Goal: Understand process/instructions

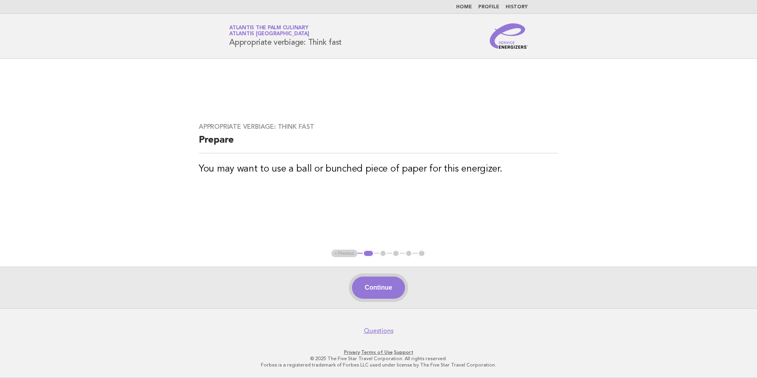
click at [365, 286] on button "Continue" at bounding box center [378, 287] width 53 height 22
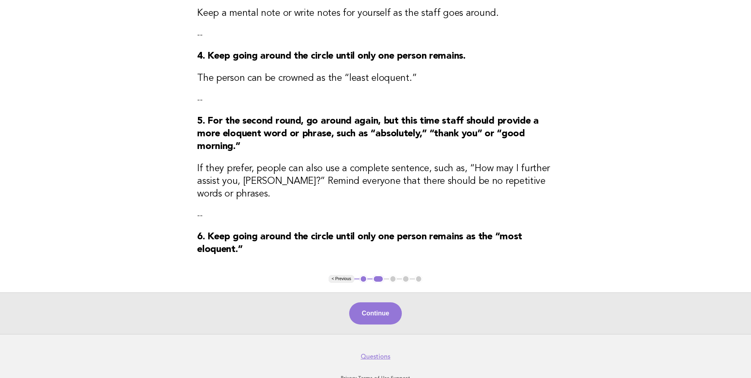
scroll to position [321, 0]
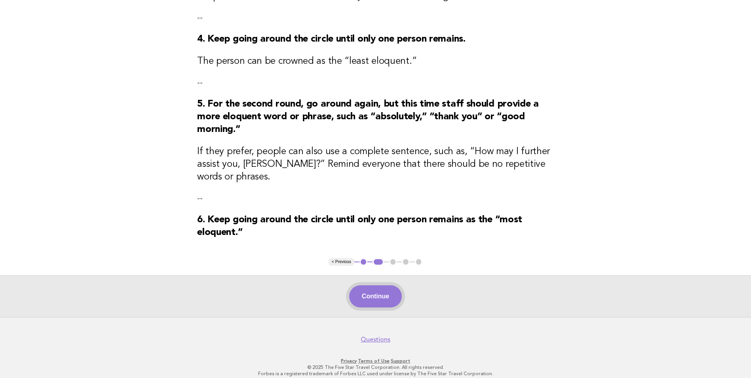
click at [385, 286] on button "Continue" at bounding box center [375, 296] width 53 height 22
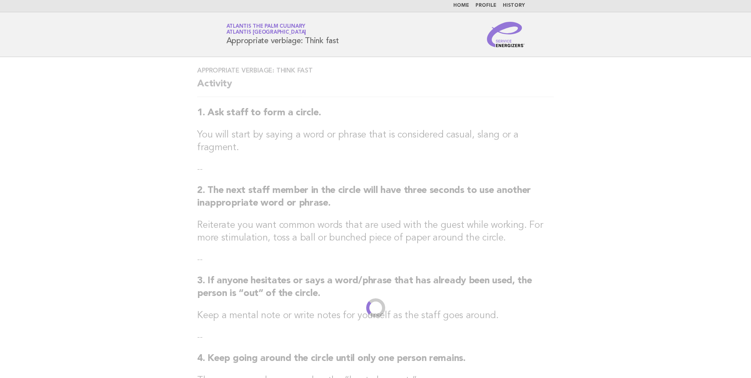
scroll to position [0, 0]
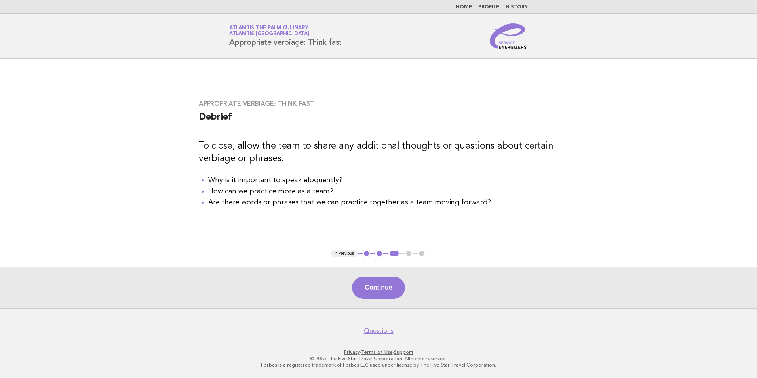
click at [380, 251] on button "2" at bounding box center [379, 253] width 8 height 8
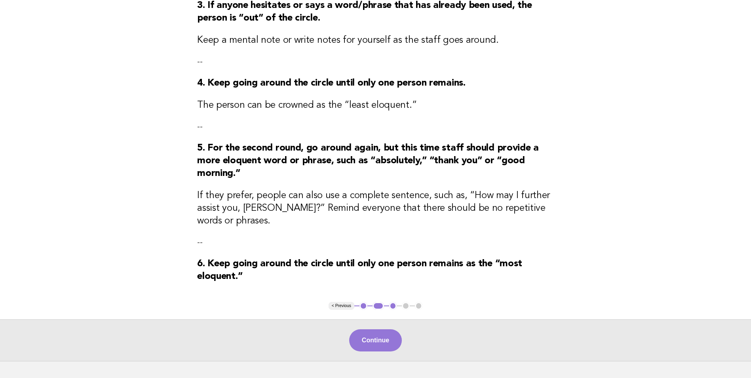
scroll to position [321, 0]
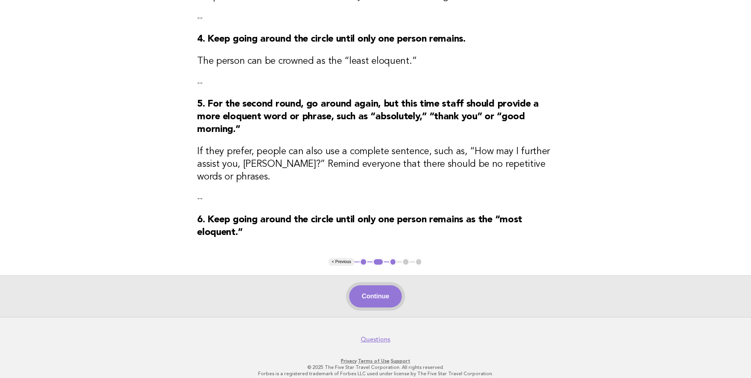
click at [385, 285] on button "Continue" at bounding box center [375, 296] width 53 height 22
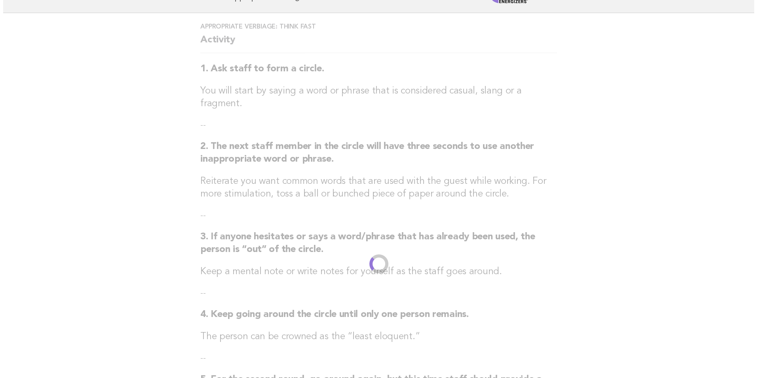
scroll to position [0, 0]
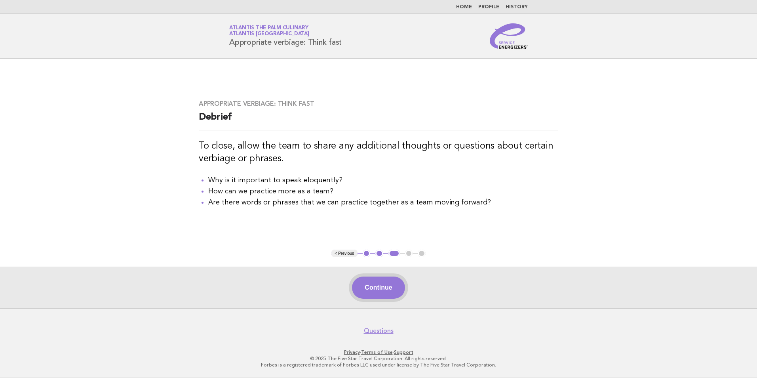
click at [390, 289] on button "Continue" at bounding box center [378, 287] width 53 height 22
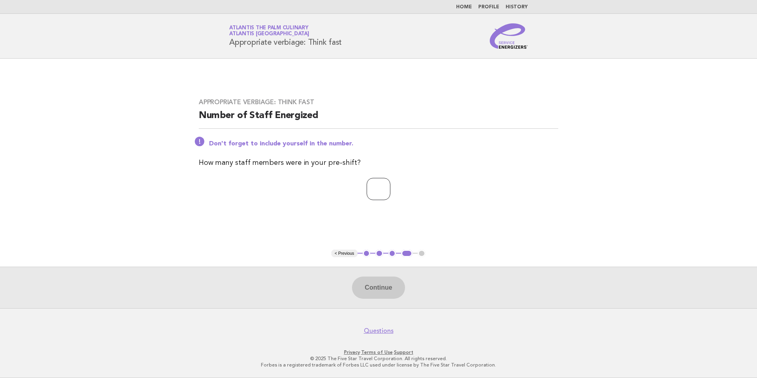
click at [373, 192] on input "number" at bounding box center [379, 189] width 24 height 22
type input "**"
click at [369, 285] on button "Continue" at bounding box center [378, 287] width 53 height 22
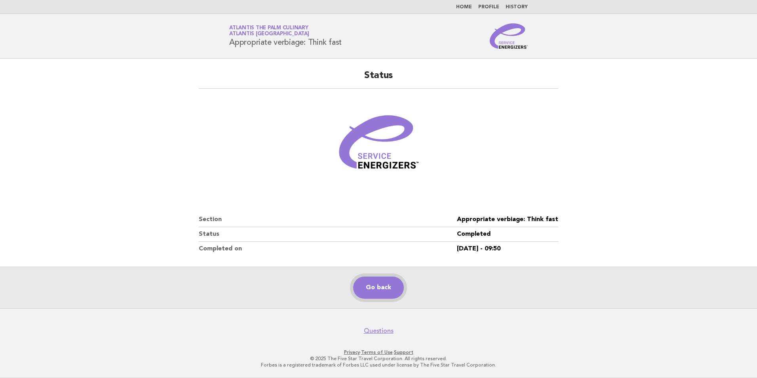
click at [387, 285] on link "Go back" at bounding box center [378, 287] width 51 height 22
